Goal: Communication & Community: Connect with others

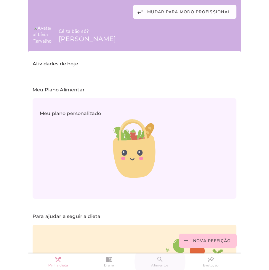
click at [159, 263] on span "Alimentos" at bounding box center [160, 265] width 18 height 5
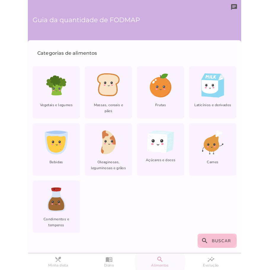
click at [216, 244] on span "Buscar" at bounding box center [220, 241] width 19 height 6
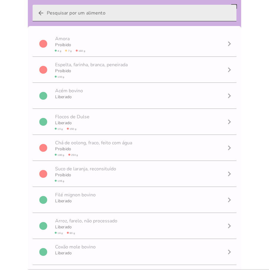
click at [75, 10] on input "arrow_back" at bounding box center [139, 13] width 185 height 17
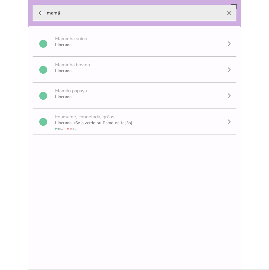
type input "mamão"
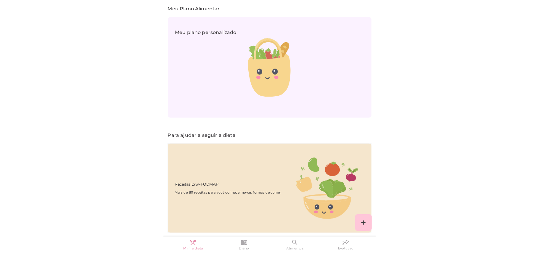
scroll to position [111, 0]
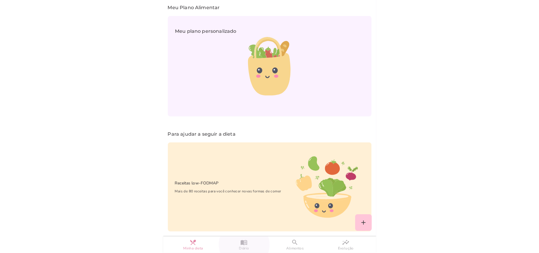
click at [0, 0] on slot "menu_book" at bounding box center [0, 0] width 0 height 0
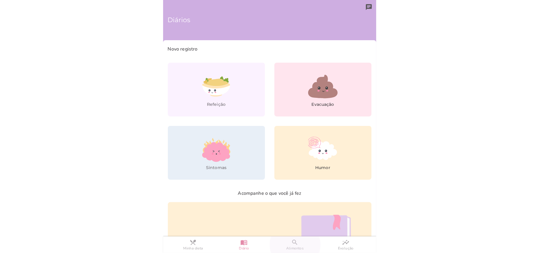
click at [0, 0] on slot "search" at bounding box center [0, 0] width 0 height 0
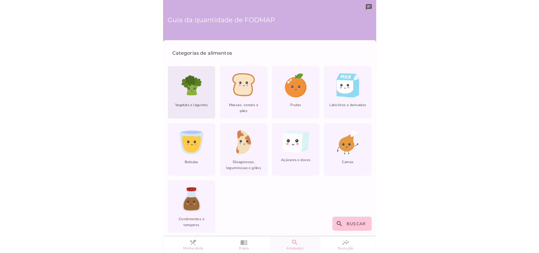
click at [188, 91] on icon at bounding box center [191, 89] width 13 height 12
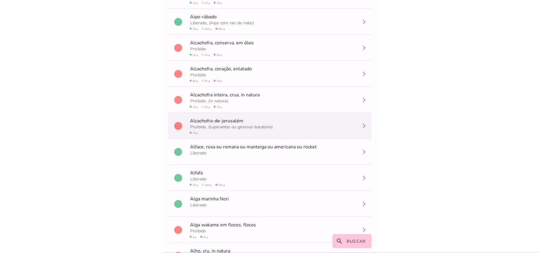
scroll to position [303, 0]
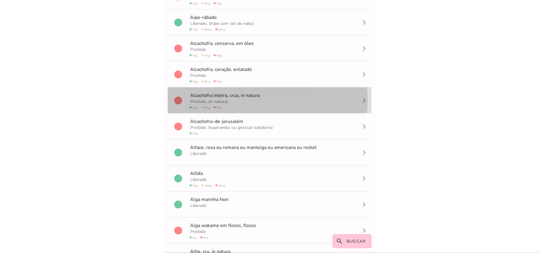
click at [204, 97] on span "Proibido, (in natura) circle 15 g circle 18 g circle 75 g" at bounding box center [225, 103] width 72 height 13
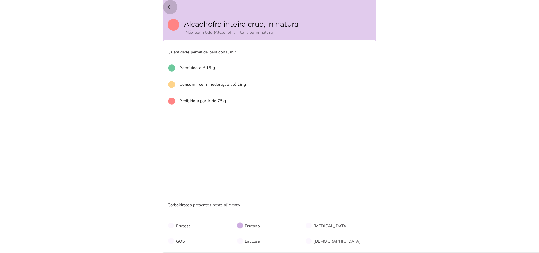
click at [172, 6] on icon "arrow_back" at bounding box center [169, 7] width 7 height 7
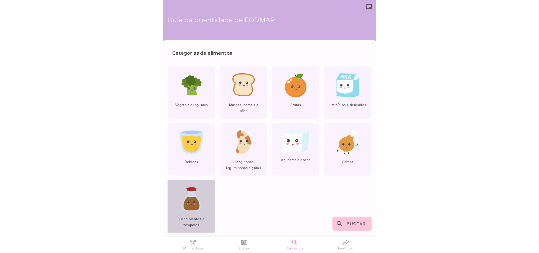
click at [190, 206] on icon at bounding box center [191, 203] width 16 height 13
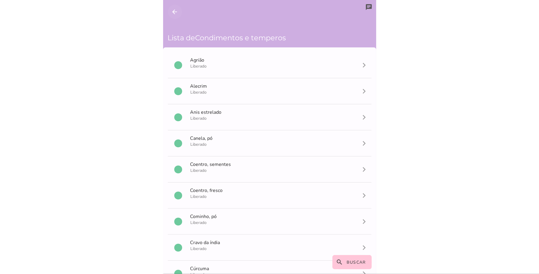
click at [174, 13] on icon "arrow_back" at bounding box center [174, 11] width 7 height 7
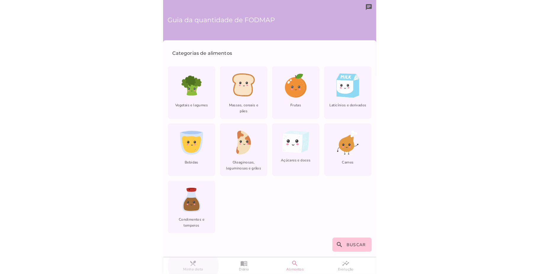
click at [0, 0] on slot "restaurant_menu" at bounding box center [0, 0] width 0 height 0
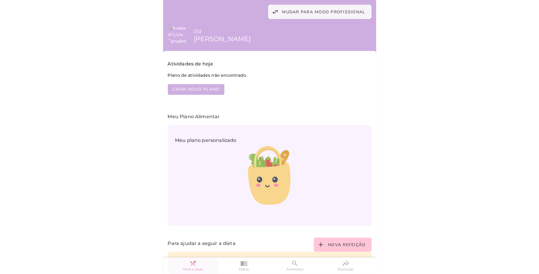
click at [268, 9] on span "Mudar para modo profissional" at bounding box center [323, 12] width 83 height 6
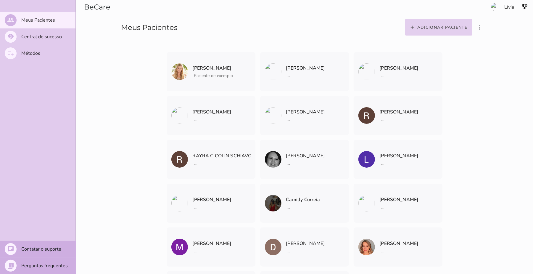
click at [0, 0] on slot "Adicionar paciente" at bounding box center [0, 0] width 0 height 0
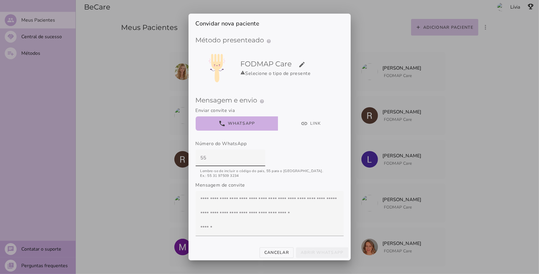
type input "55"
type mwc-textfield "55"
click at [209, 157] on input "55" at bounding box center [230, 157] width 60 height 17
paste input "11 94775-3433"
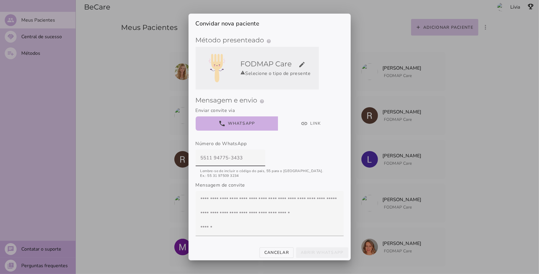
type input "5511 94775-3433"
type mwc-textfield "5511 94775-3433"
click at [0, 0] on slot "edit" at bounding box center [0, 0] width 0 height 0
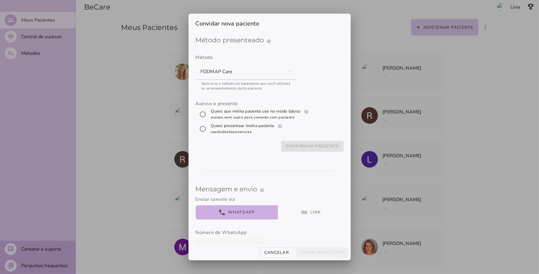
click at [250, 114] on label "Quero que minha paciente use no modo básico help Modo básico Registros e diário…" at bounding box center [260, 114] width 101 height 12
radio input "****"
type mwc-radio "trial-extension"
click at [0, 0] on slot "Confirmar presente" at bounding box center [0, 0] width 0 height 0
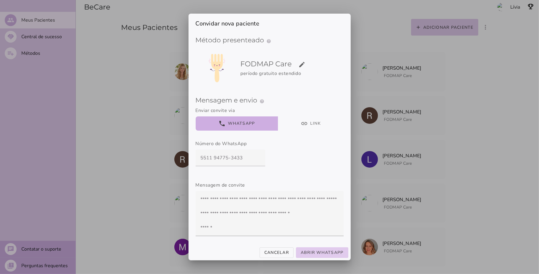
scroll to position [29, 0]
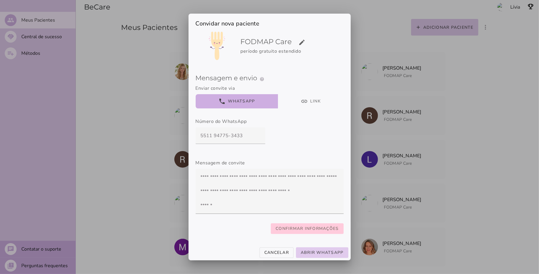
click at [268, 225] on span "Confirmar informações" at bounding box center [306, 228] width 63 height 7
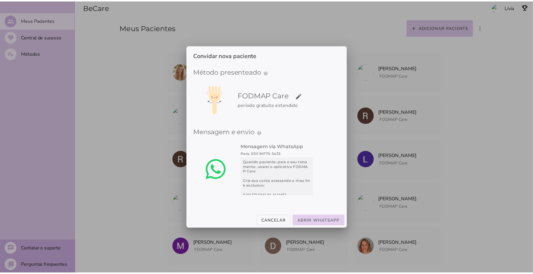
scroll to position [0, 0]
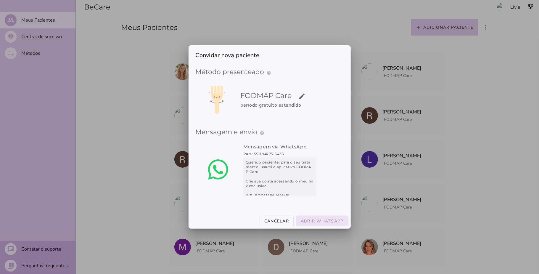
click at [0, 0] on slot "Abrir WhatsApp" at bounding box center [0, 0] width 0 height 0
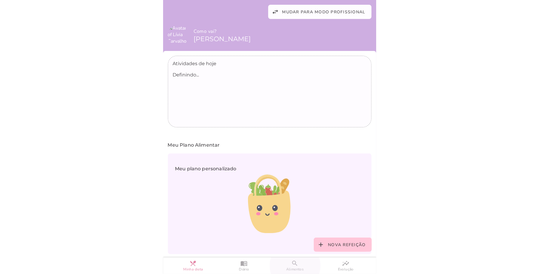
click at [0, 0] on slot "search" at bounding box center [0, 0] width 0 height 0
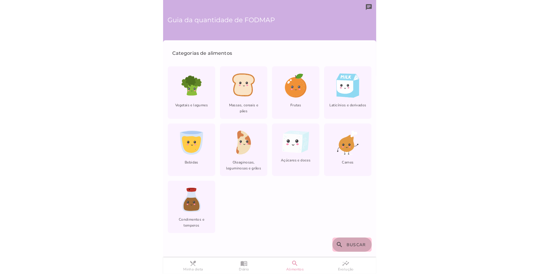
click at [361, 243] on span "Buscar" at bounding box center [355, 245] width 19 height 6
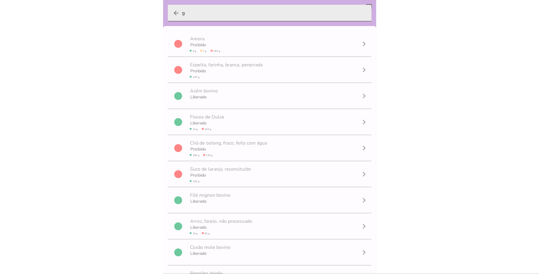
click at [202, 12] on input "g" at bounding box center [274, 13] width 185 height 17
type input "gergelim"
type mwc-textfield "gergelim"
